Goal: Information Seeking & Learning: Check status

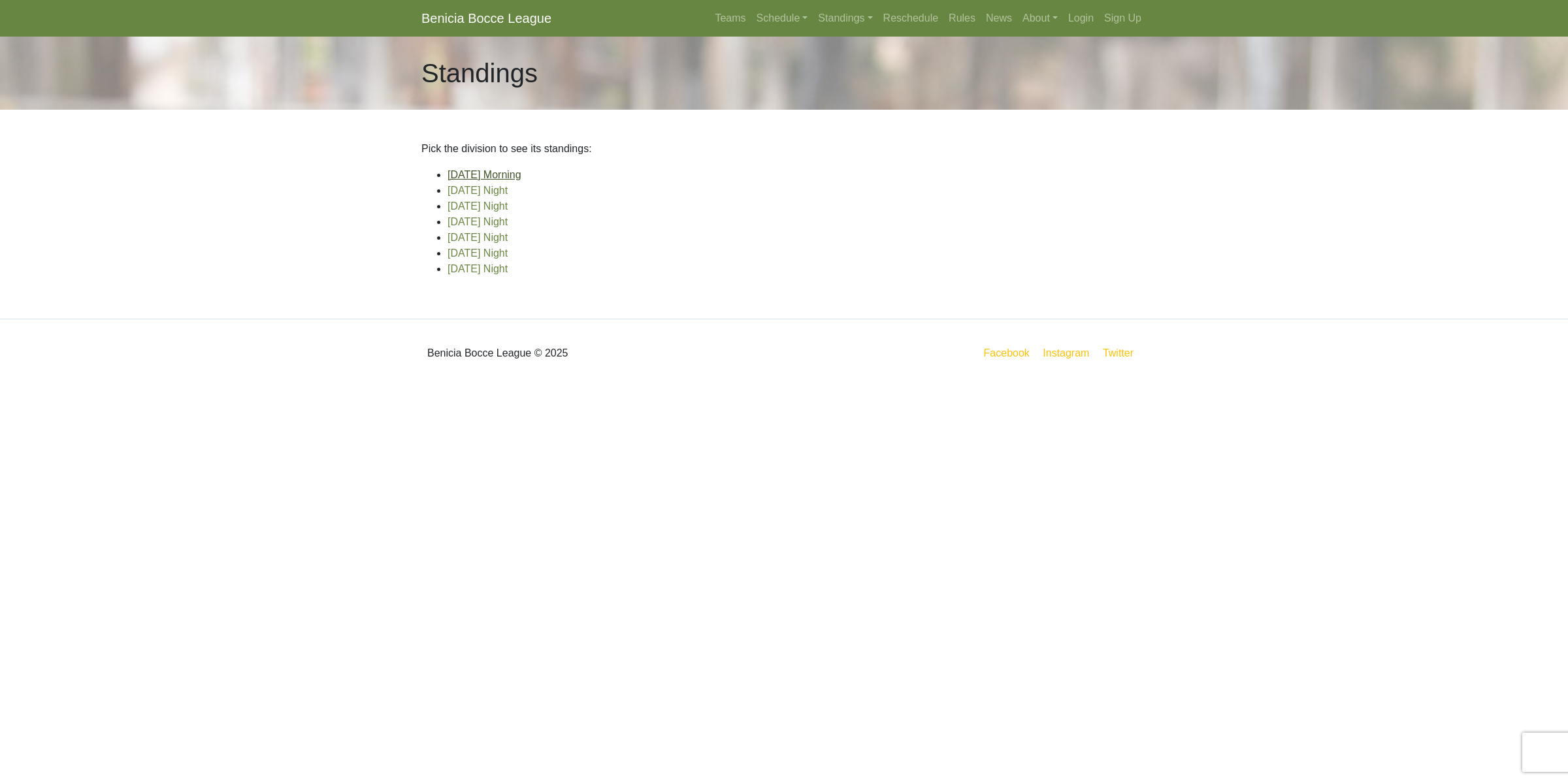
click at [458, 178] on link "[DATE] Morning" at bounding box center [485, 174] width 74 height 11
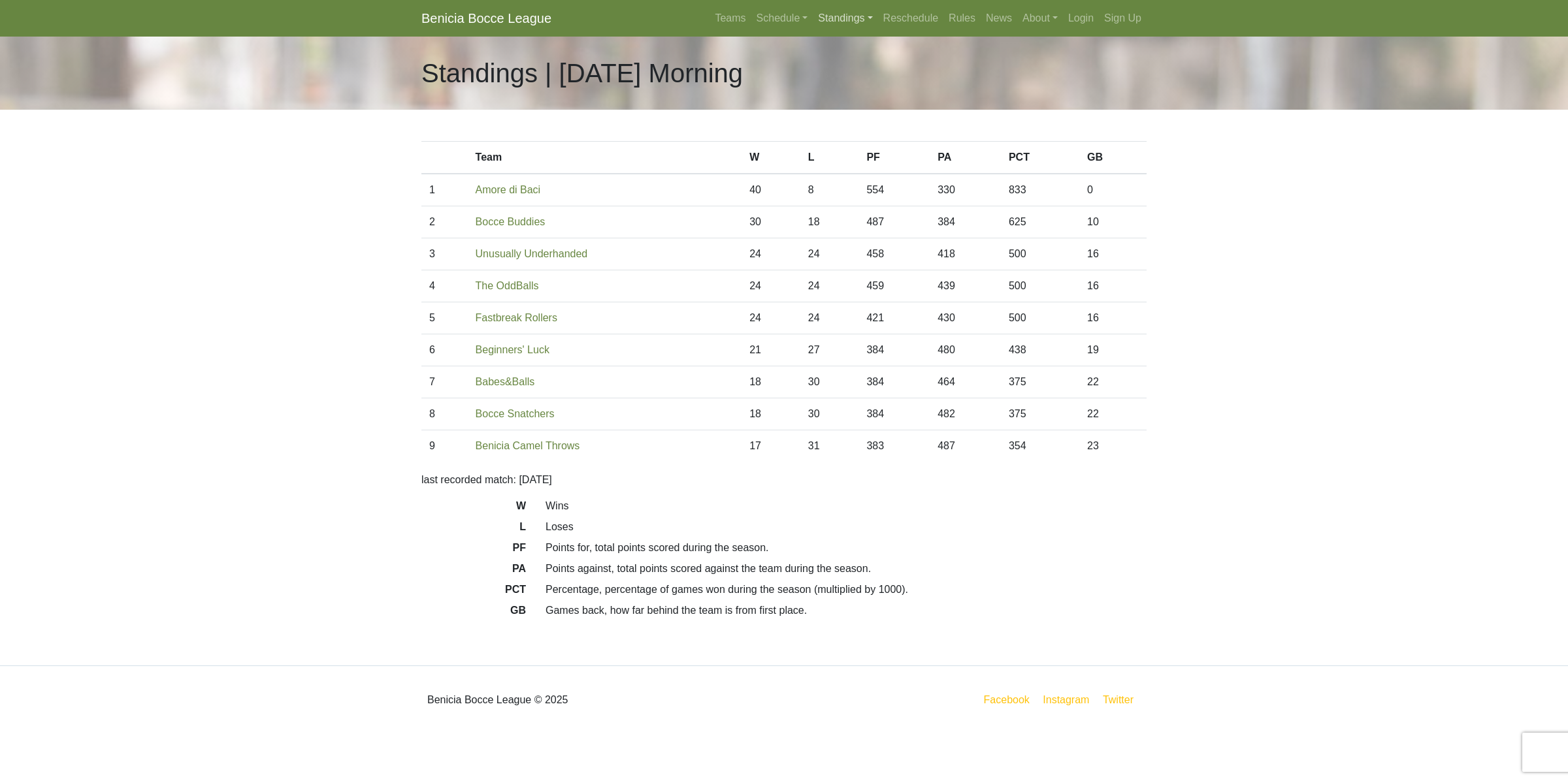
click at [831, 24] on link "Standings" at bounding box center [845, 18] width 65 height 26
click at [851, 69] on link "[DATE] Night" at bounding box center [866, 69] width 105 height 21
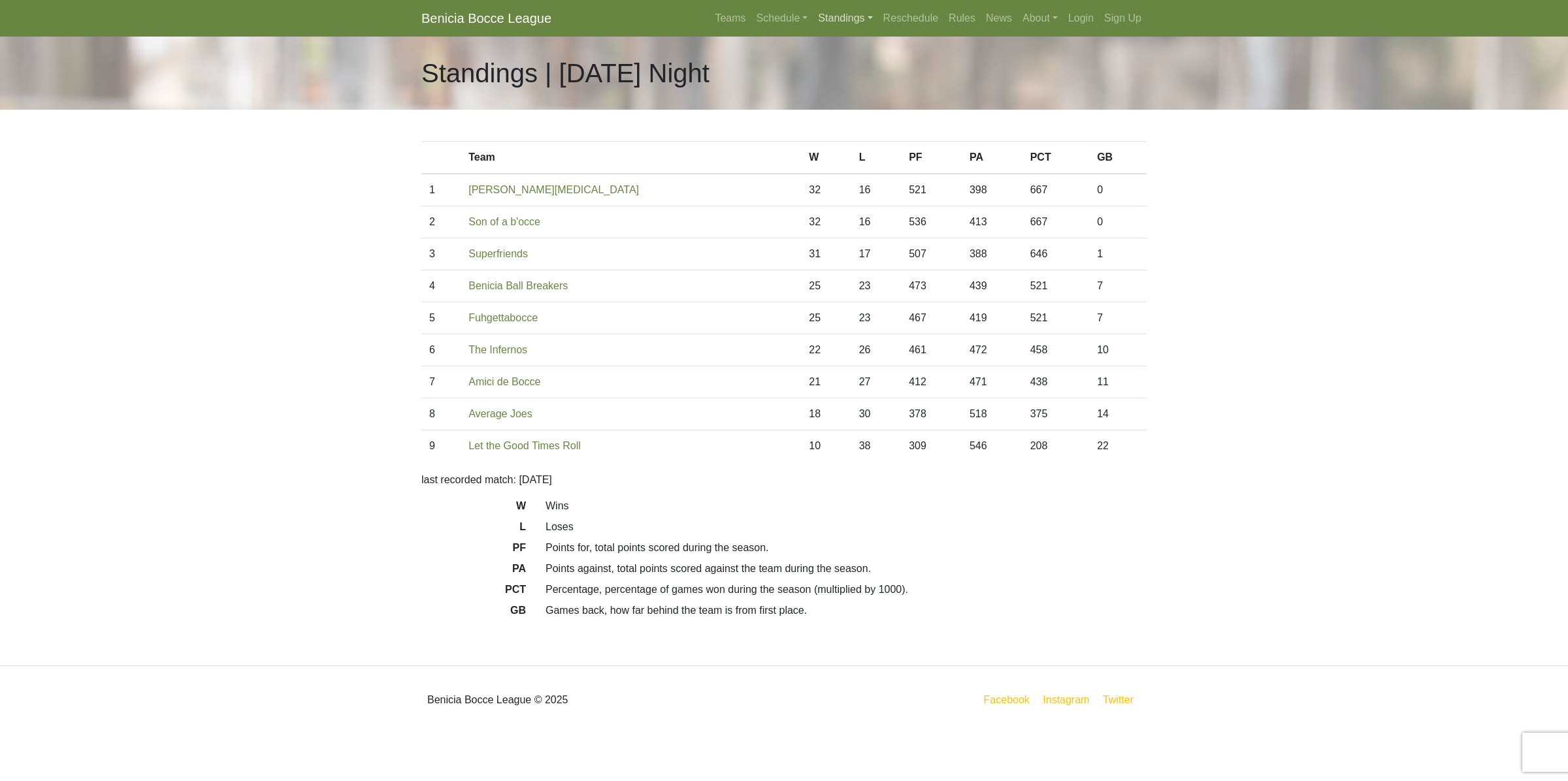
click at [832, 18] on link "Standings" at bounding box center [845, 18] width 65 height 26
click at [850, 90] on link "[DATE] Night" at bounding box center [866, 90] width 105 height 21
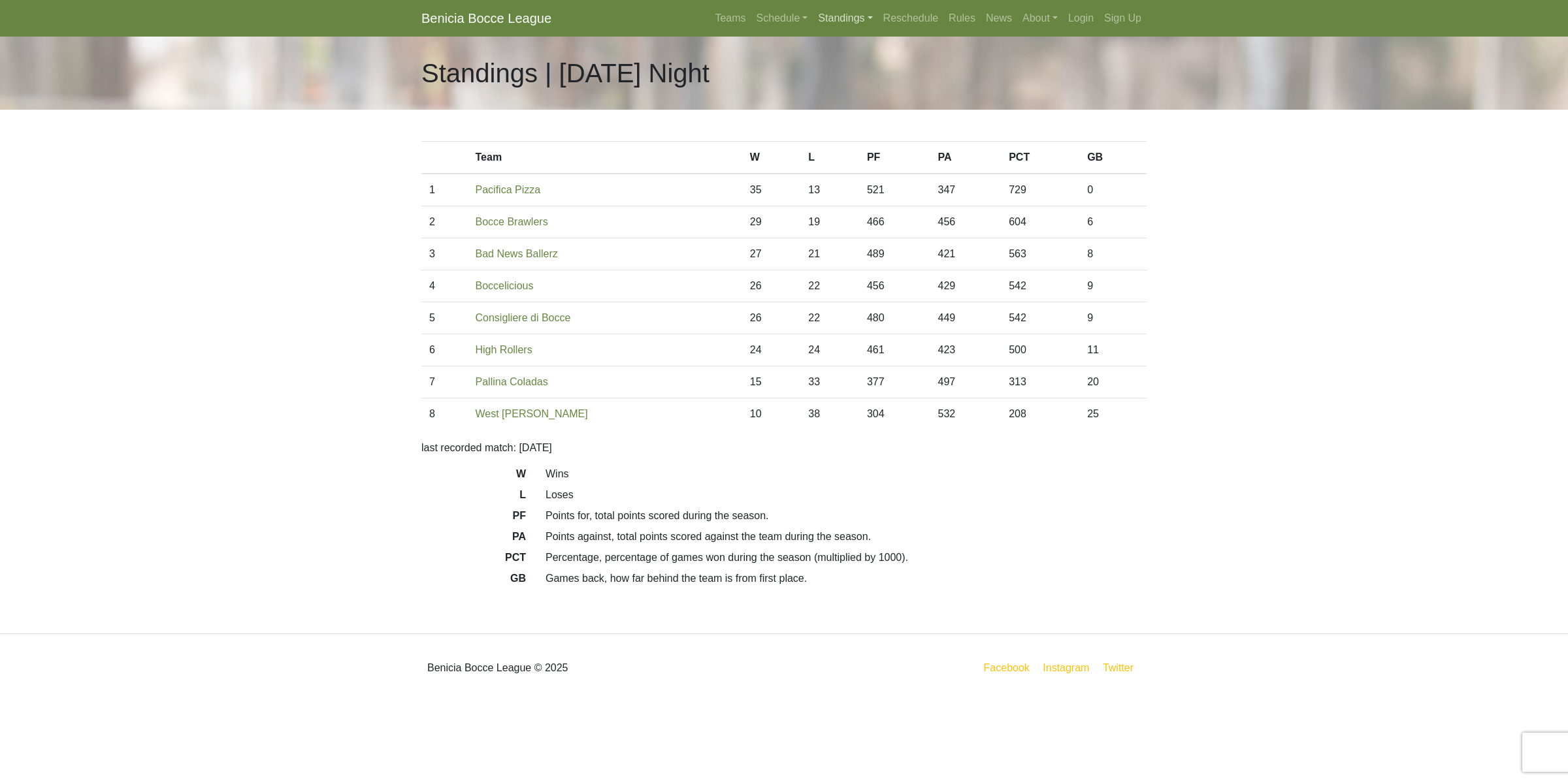
click at [841, 18] on link "Standings" at bounding box center [845, 18] width 65 height 26
click at [843, 69] on link "[DATE] Night" at bounding box center [866, 69] width 105 height 21
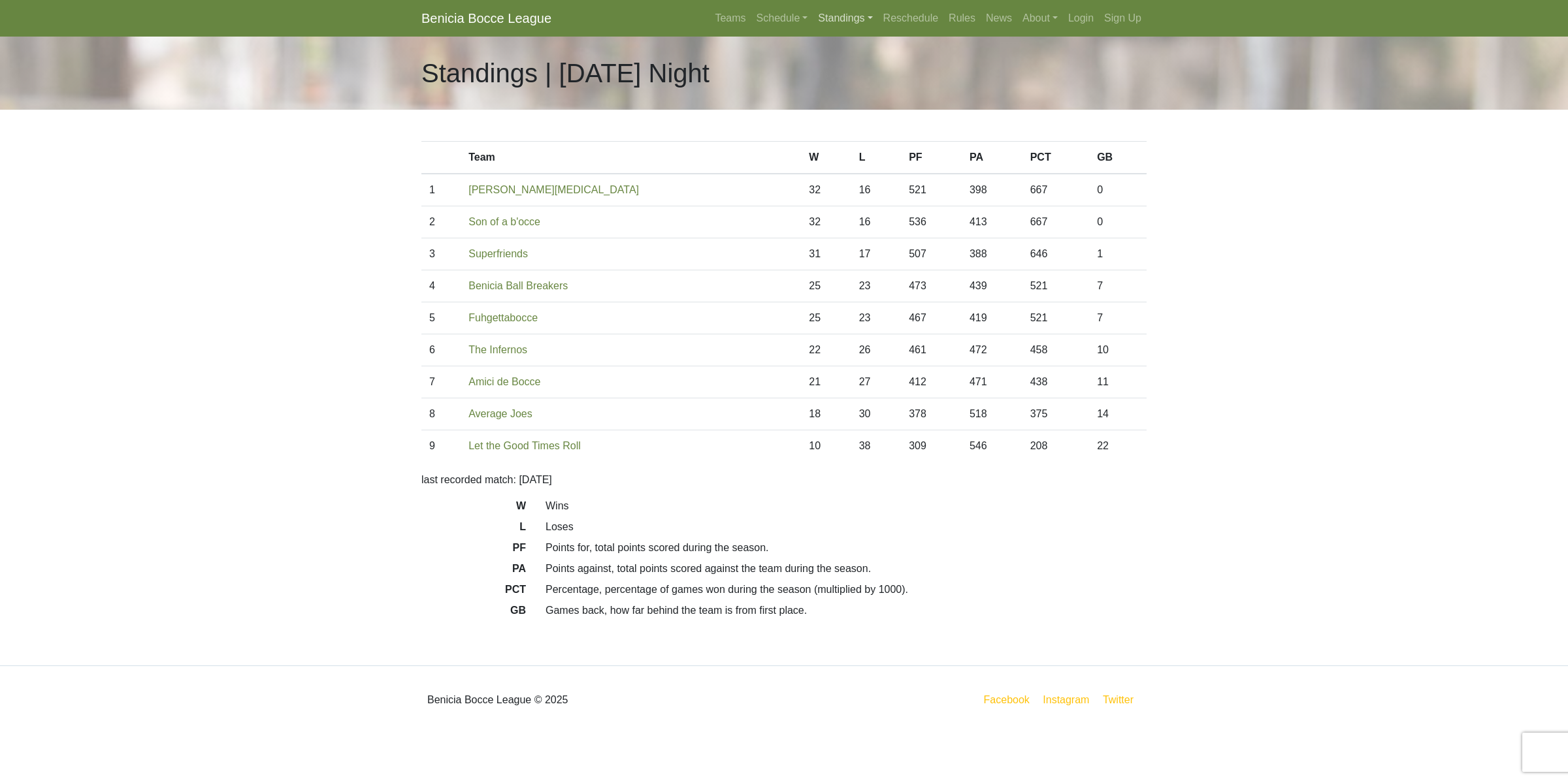
click at [841, 19] on link "Standings" at bounding box center [845, 18] width 65 height 26
click at [863, 90] on link "[DATE] Night" at bounding box center [866, 90] width 105 height 21
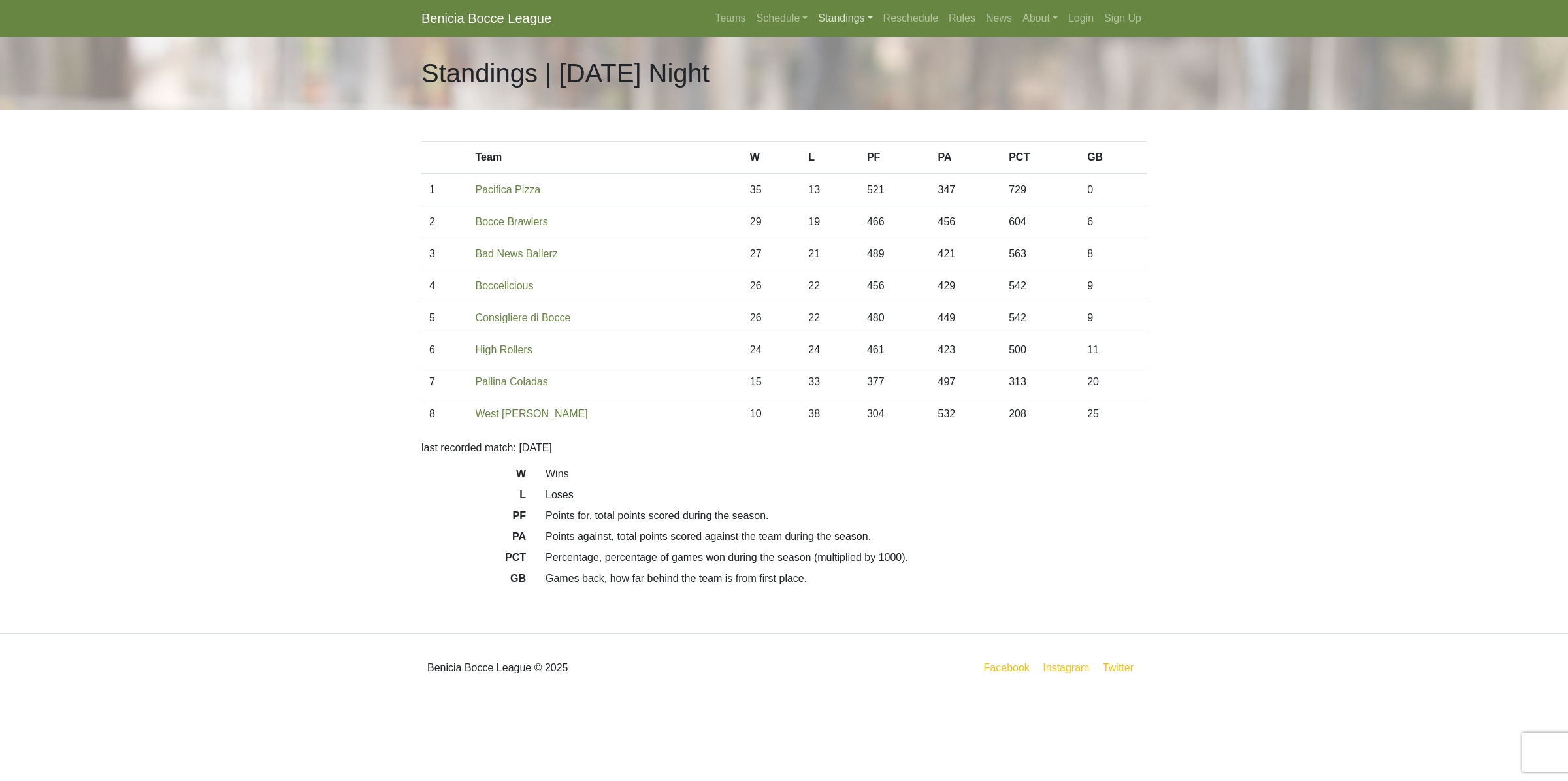
click at [842, 24] on link "Standings" at bounding box center [845, 18] width 65 height 26
click at [847, 108] on link "[DATE] Night" at bounding box center [866, 111] width 105 height 21
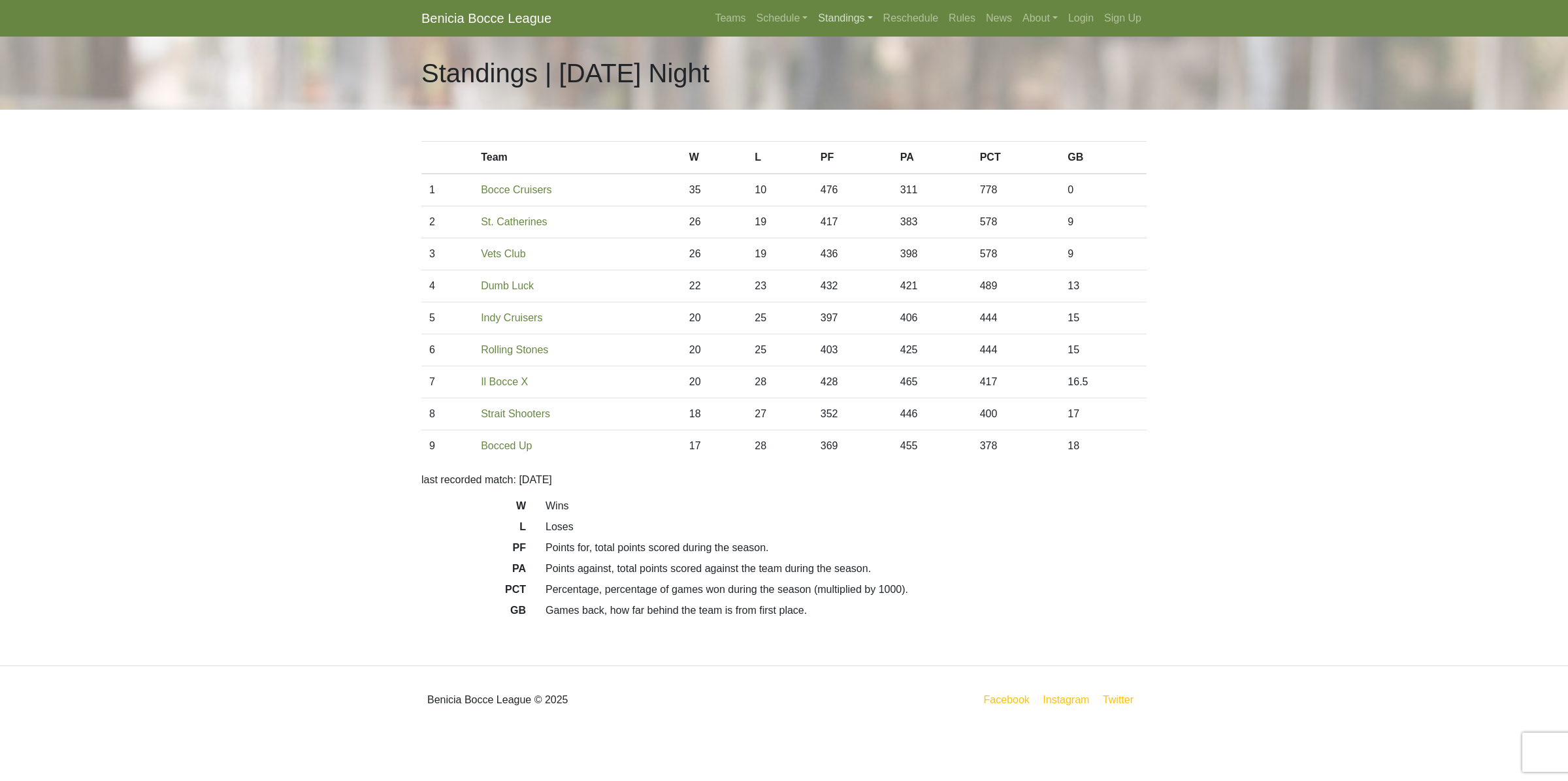
click at [847, 23] on link "Standings" at bounding box center [845, 18] width 65 height 26
click at [863, 132] on link "[DATE] Night" at bounding box center [866, 132] width 105 height 21
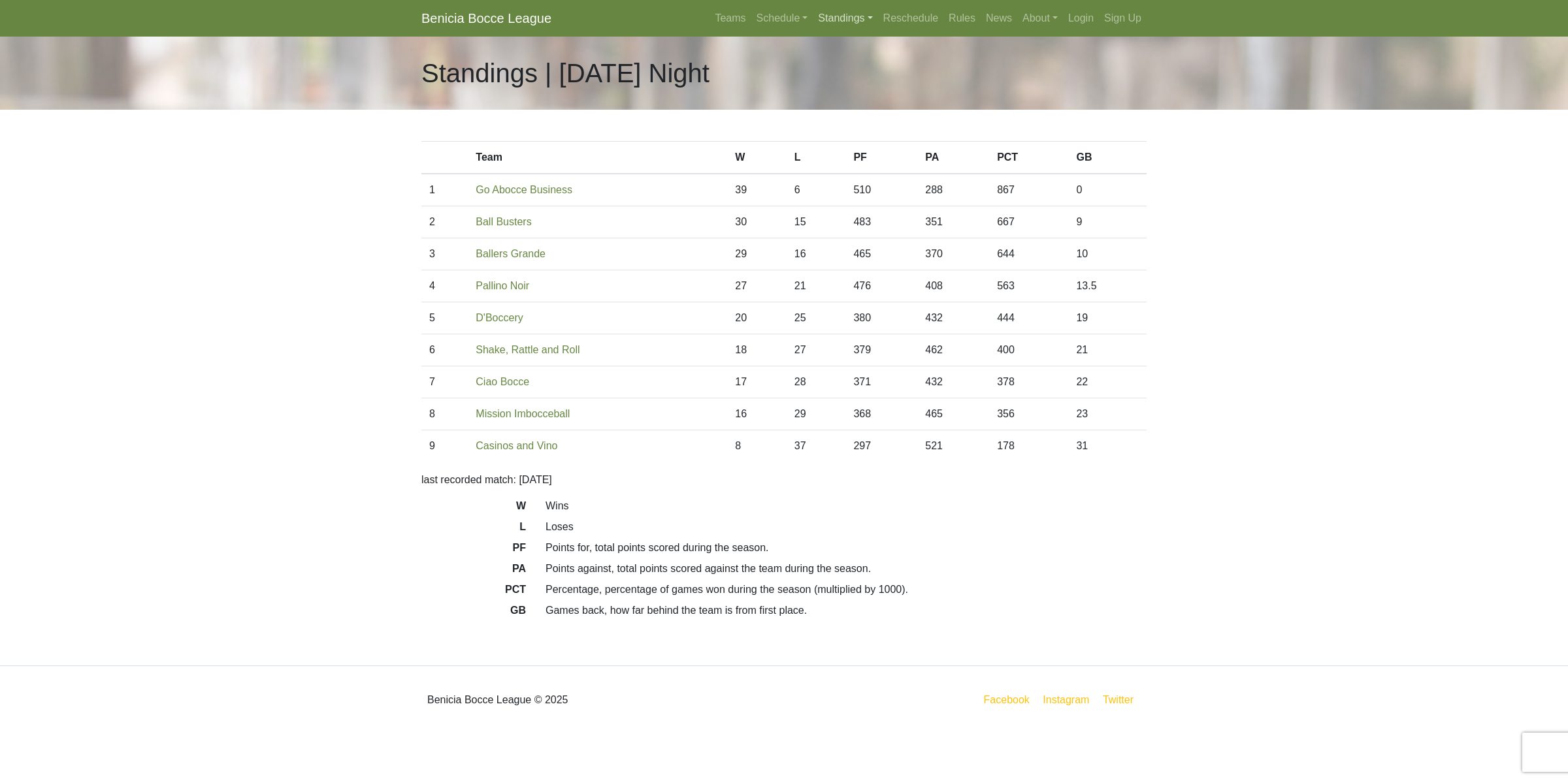
click at [839, 23] on link "Standings" at bounding box center [845, 18] width 65 height 26
click at [851, 148] on link "[DATE] Night" at bounding box center [866, 153] width 105 height 21
